Goal: Navigation & Orientation: Find specific page/section

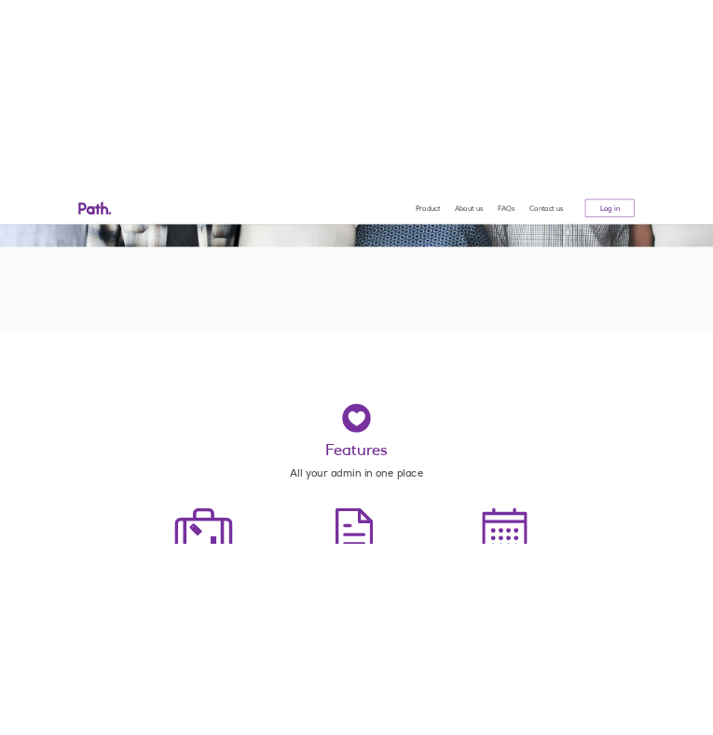
scroll to position [606, 0]
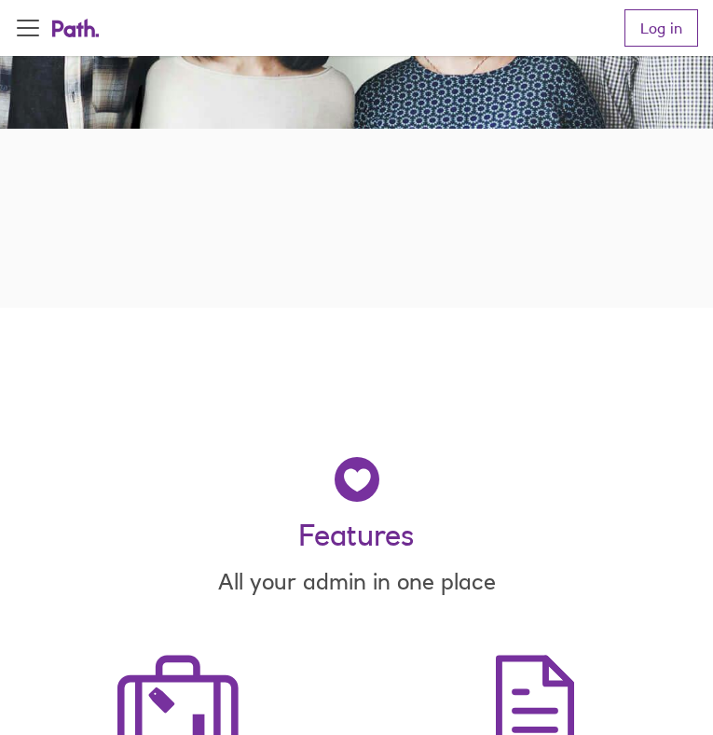
click at [33, 30] on button "Open Menu" at bounding box center [28, 28] width 47 height 47
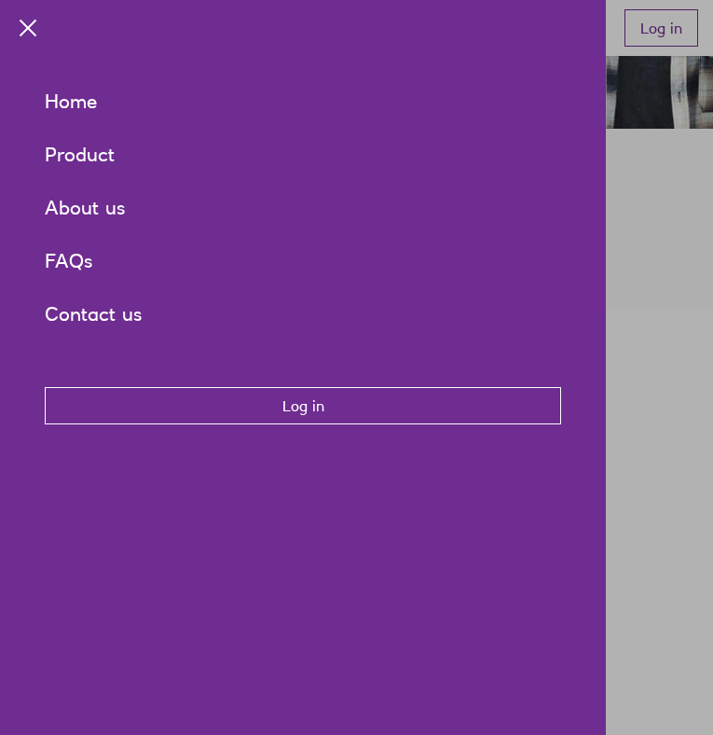
click at [681, 242] on div at bounding box center [356, 367] width 713 height 735
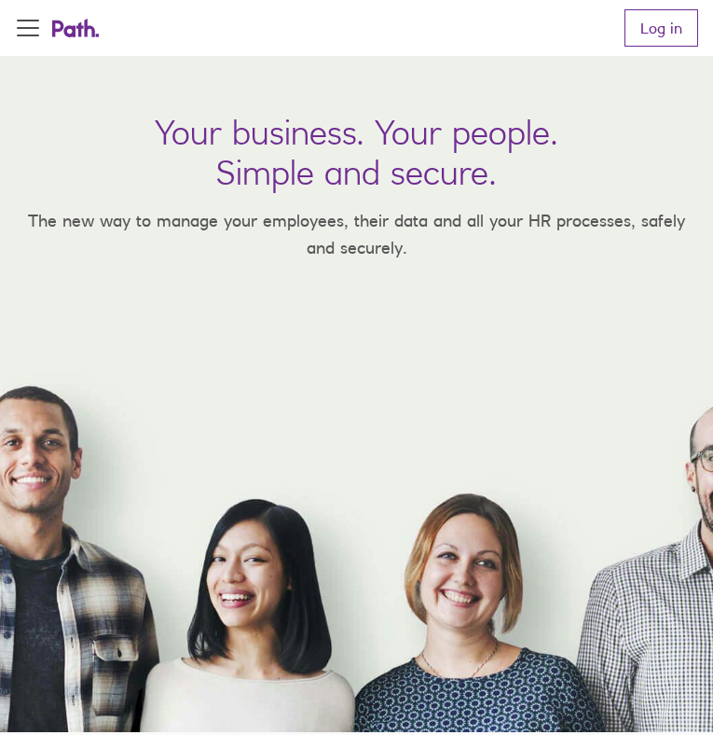
scroll to position [0, 0]
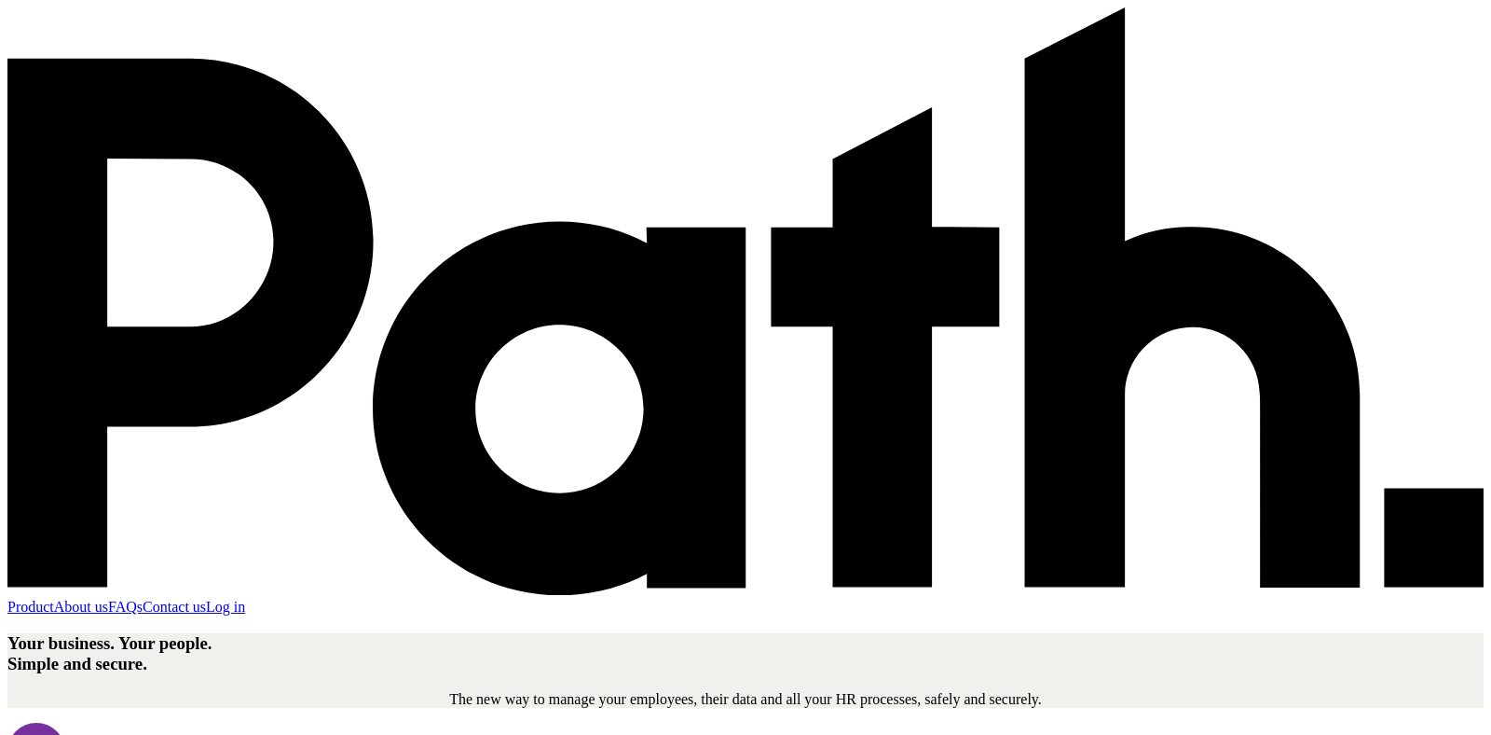
click at [108, 598] on link "About us" at bounding box center [81, 606] width 54 height 16
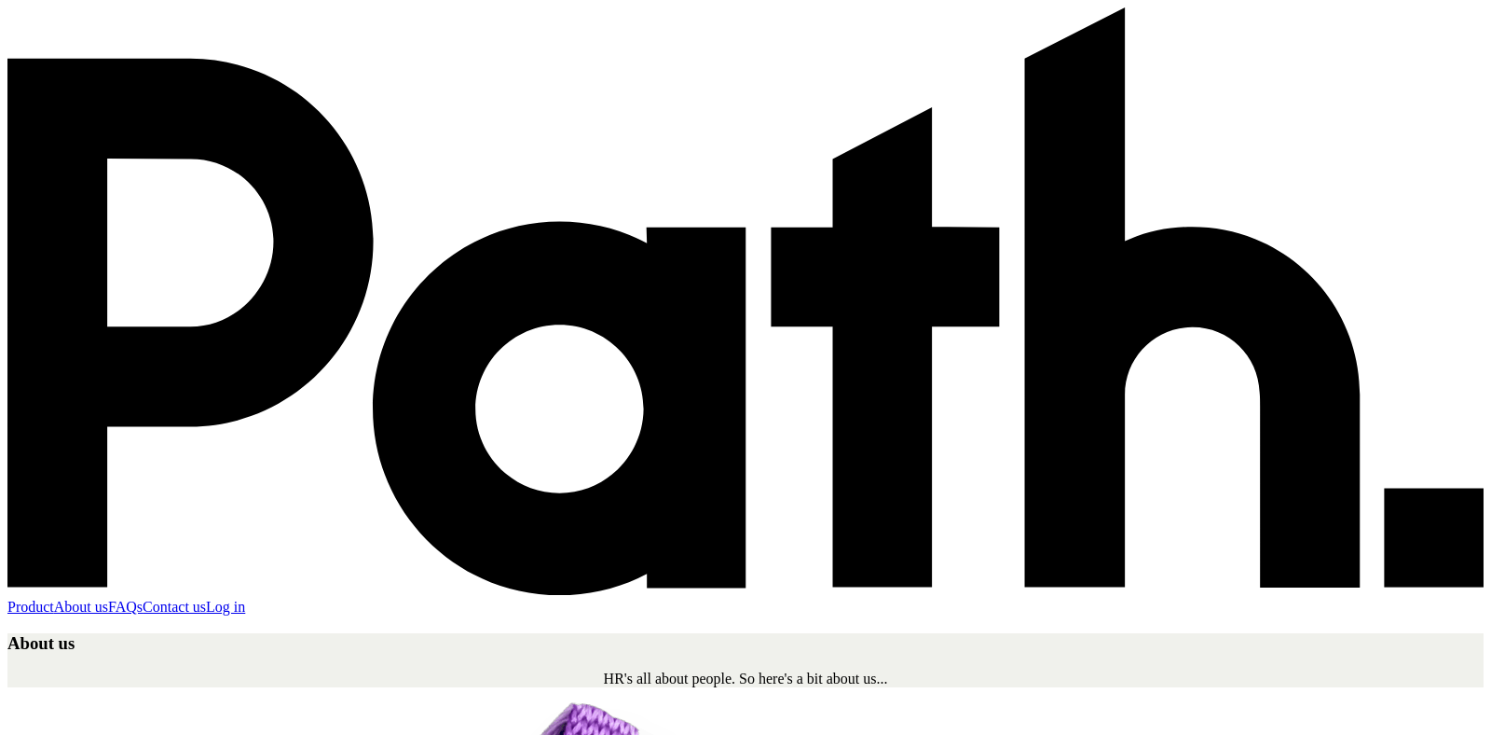
click at [54, 598] on link "Product" at bounding box center [30, 606] width 47 height 16
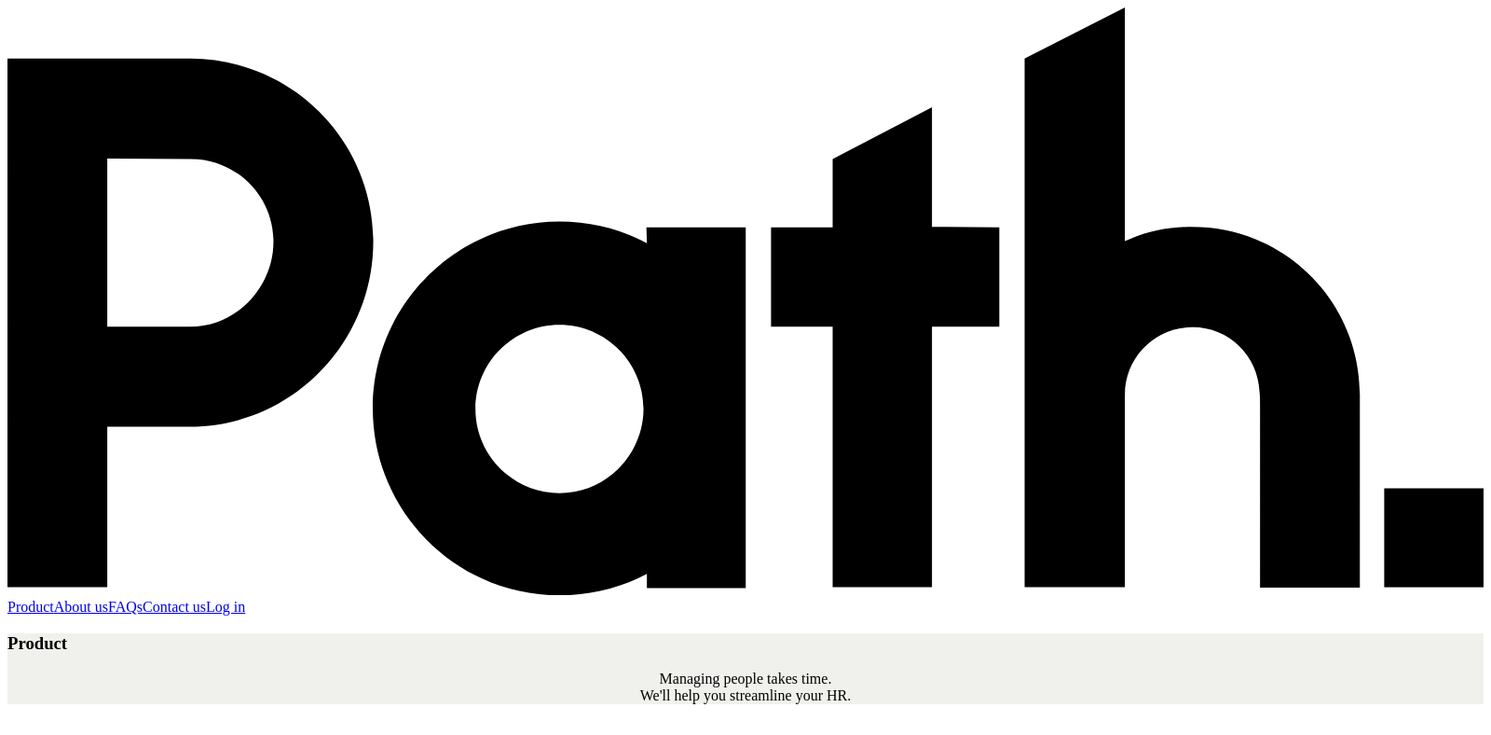
scroll to position [7, 0]
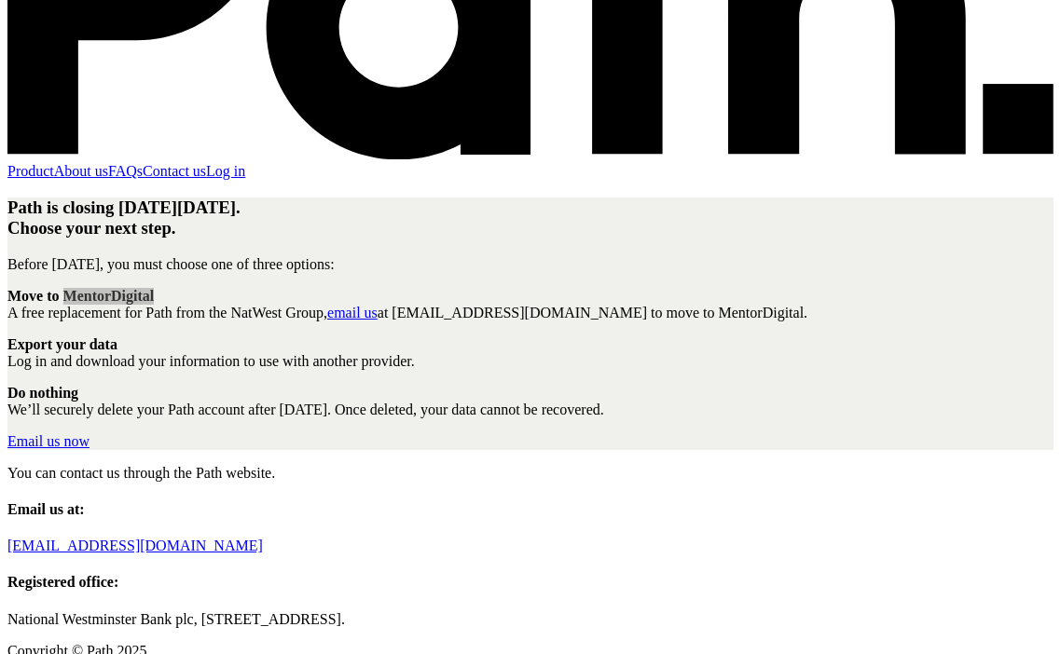
scroll to position [257, 0]
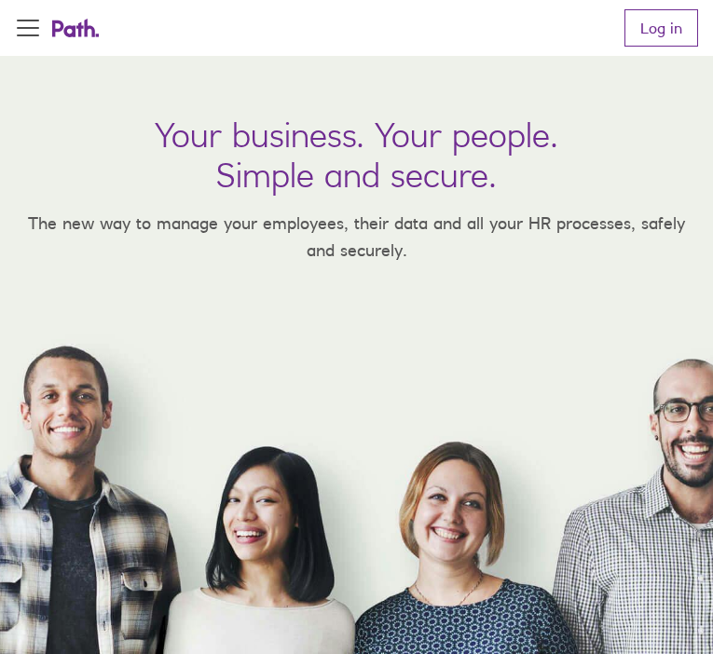
click at [71, 29] on icon at bounding box center [75, 28] width 47 height 19
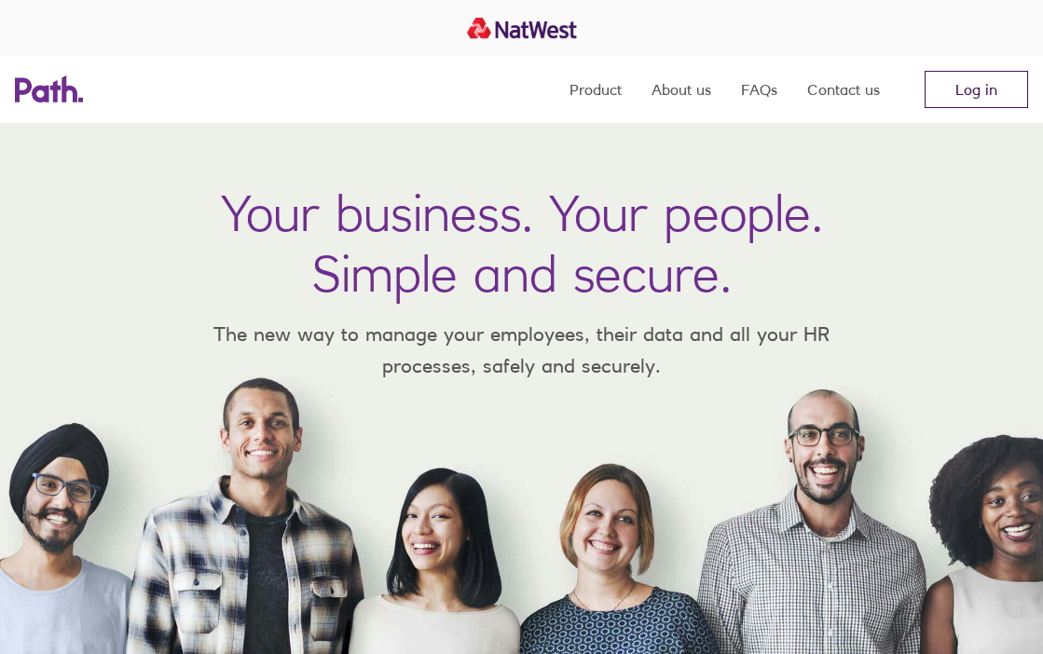
scroll to position [2, 0]
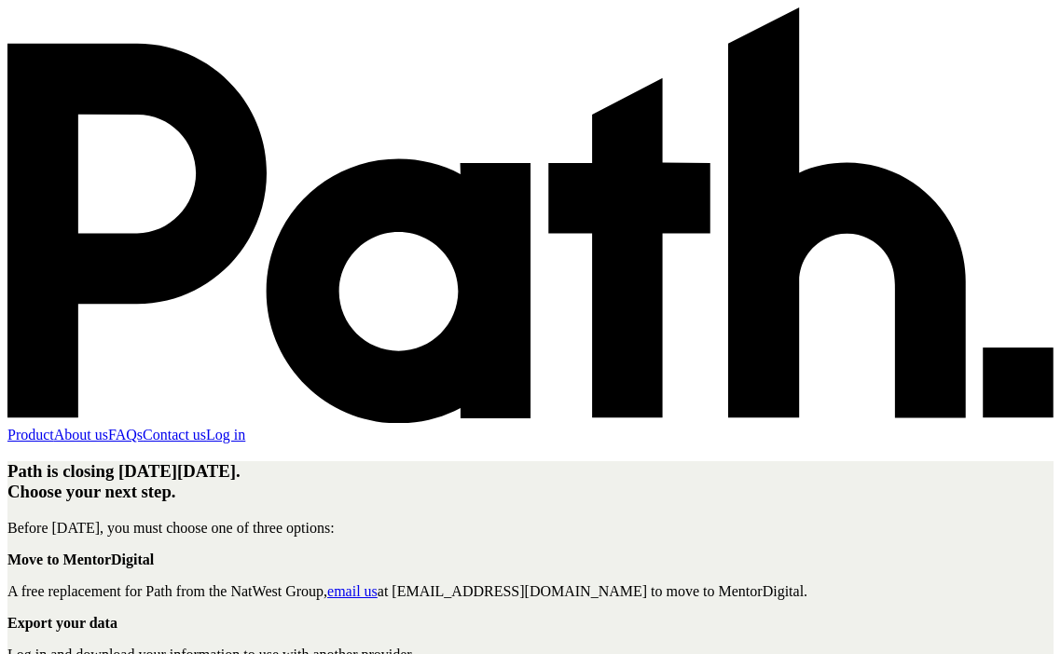
click at [1023, 461] on h1 "Path is closing on Thursday, 9 October 2025. Choose your next step." at bounding box center [530, 481] width 1046 height 41
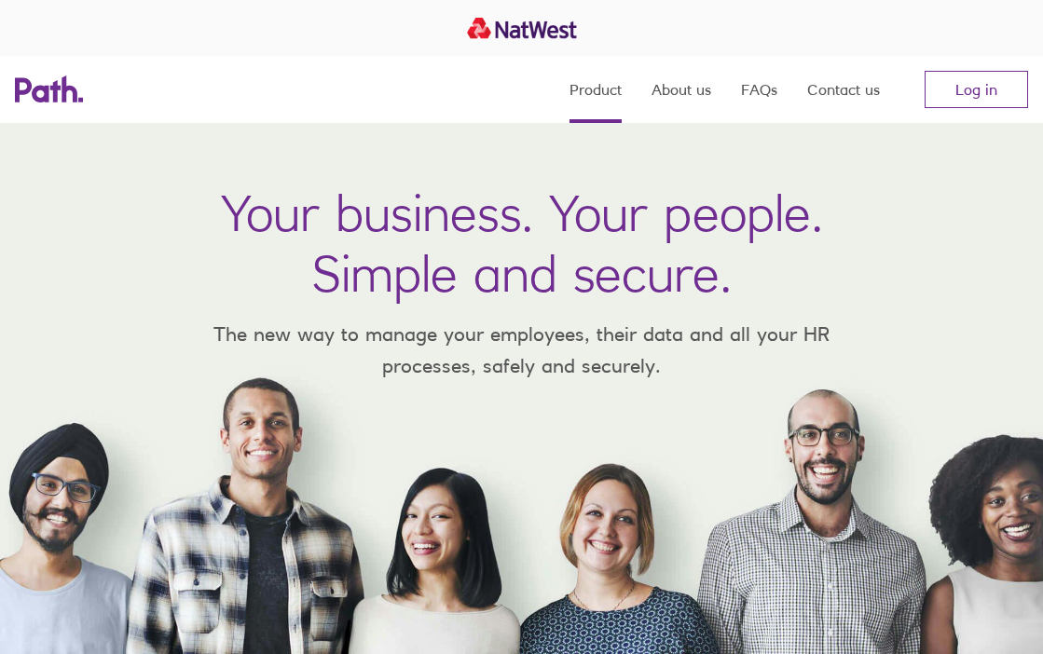
click at [596, 82] on link "Product" at bounding box center [596, 89] width 52 height 67
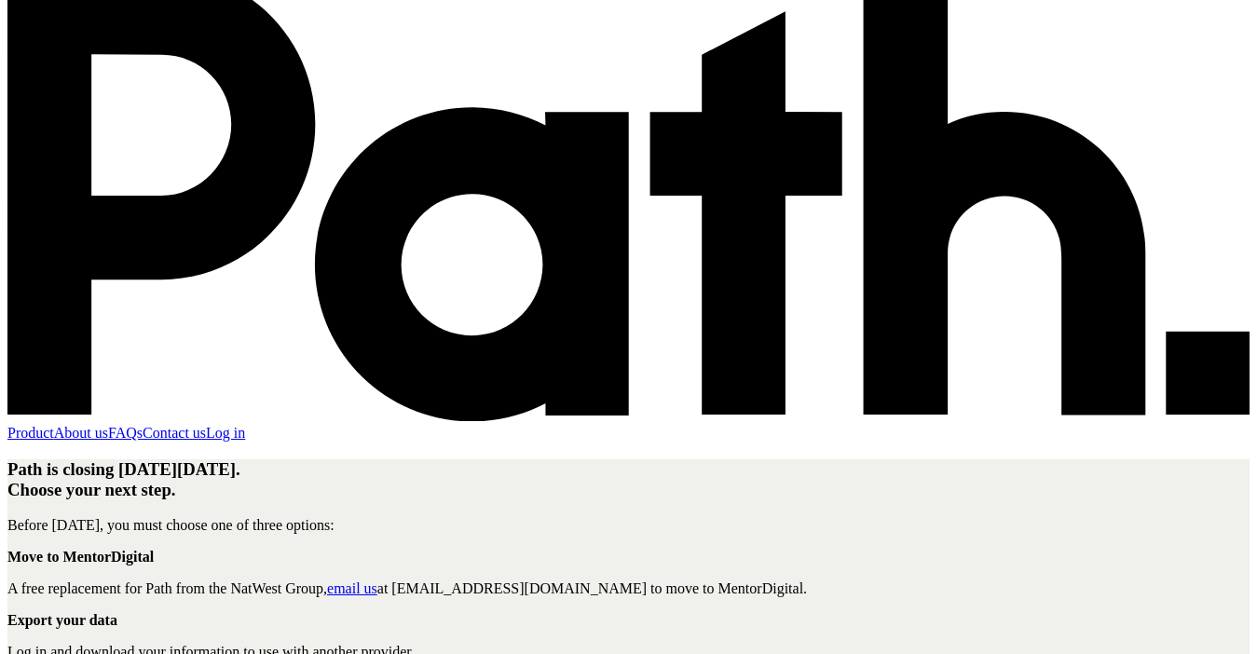
scroll to position [106, 0]
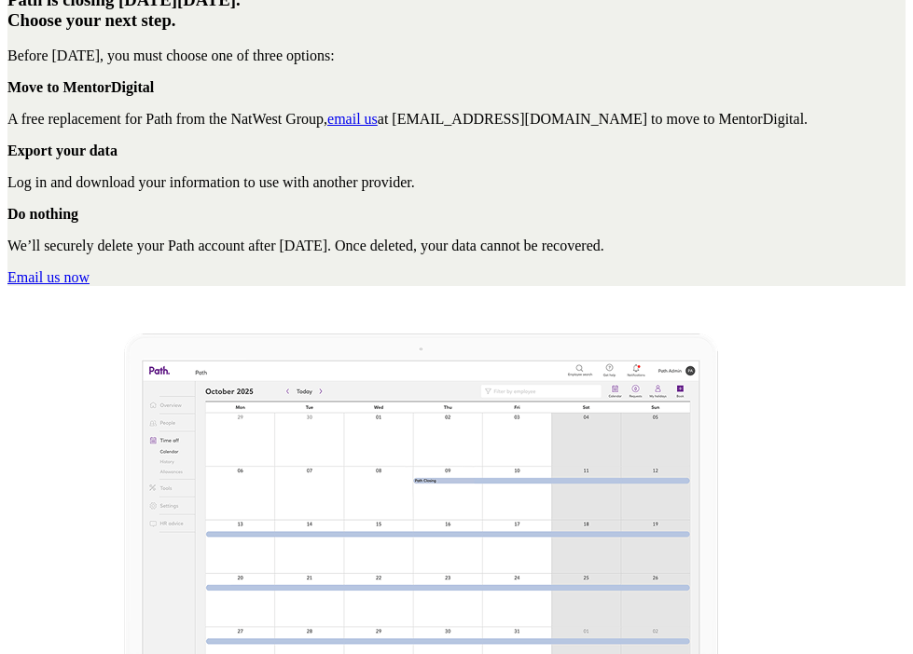
scroll to position [412, 0]
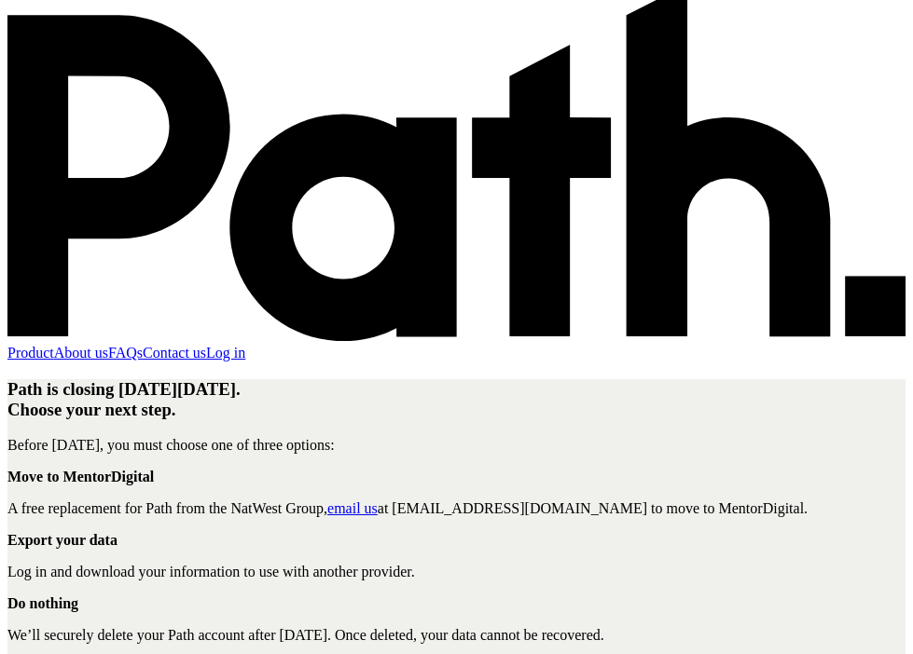
scroll to position [16, 0]
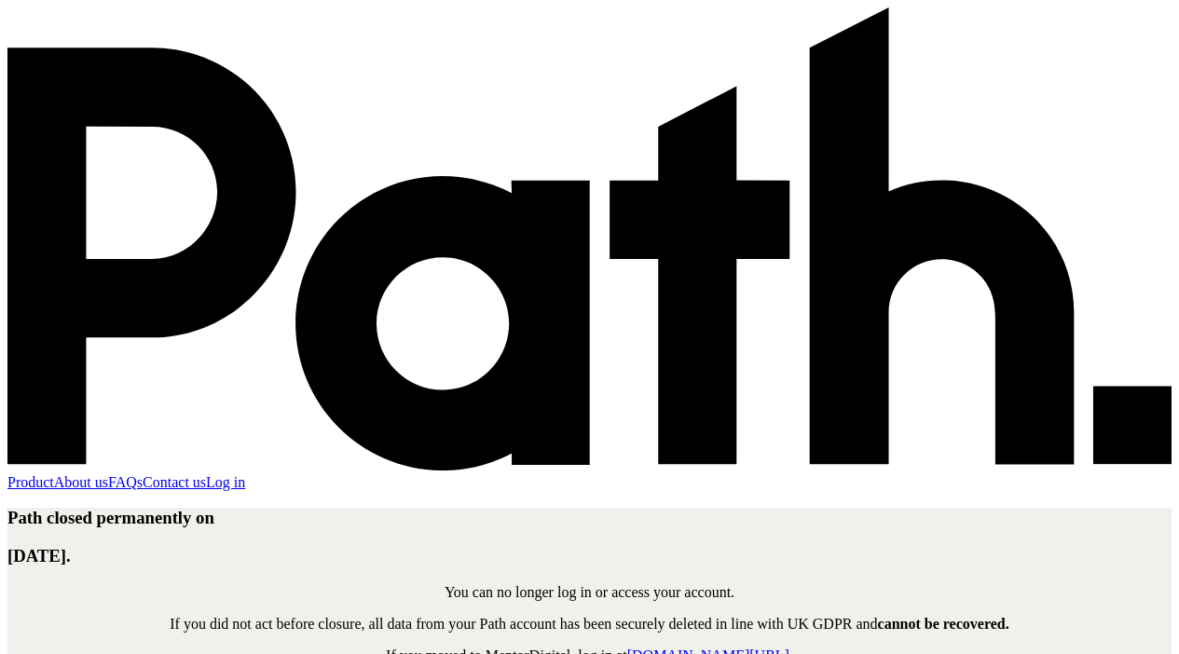
click at [54, 474] on link "Product" at bounding box center [30, 482] width 47 height 16
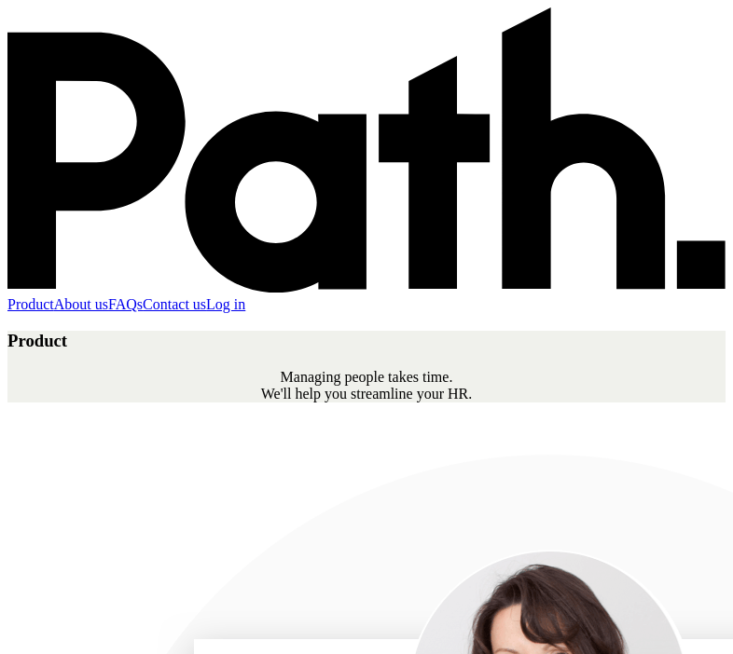
click at [31, 31] on button "Open Menu" at bounding box center [366, 327] width 733 height 654
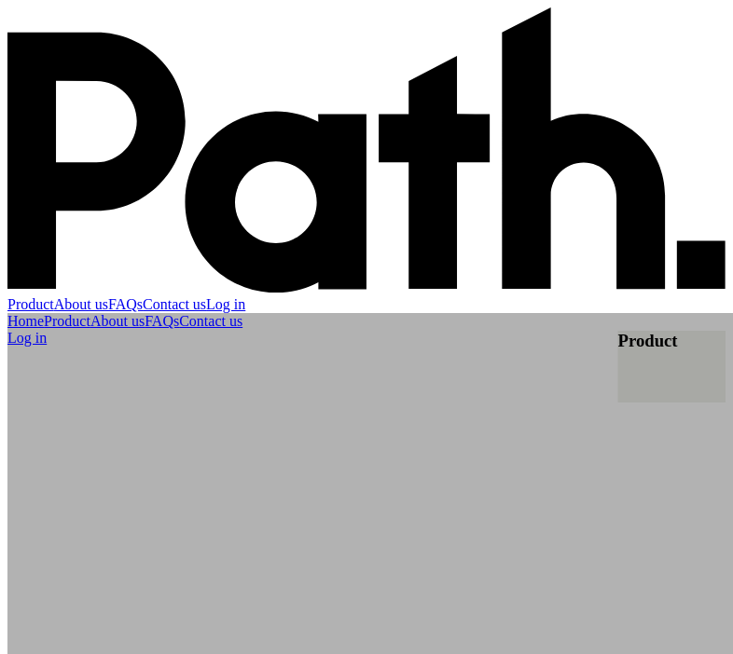
click at [44, 313] on link "Home" at bounding box center [25, 321] width 36 height 16
